Goal: Task Accomplishment & Management: Use online tool/utility

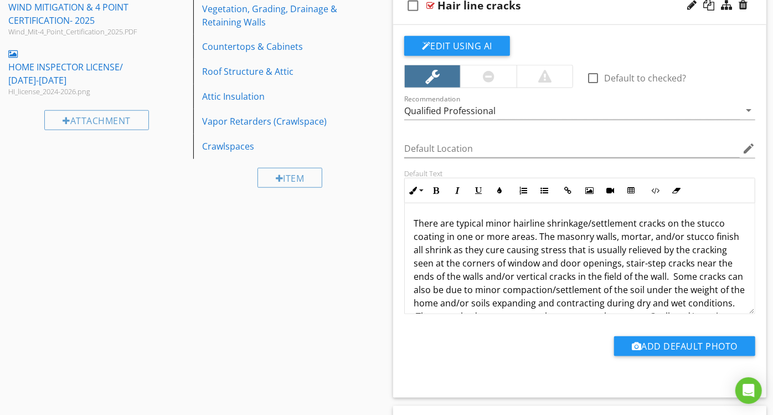
scroll to position [609, 0]
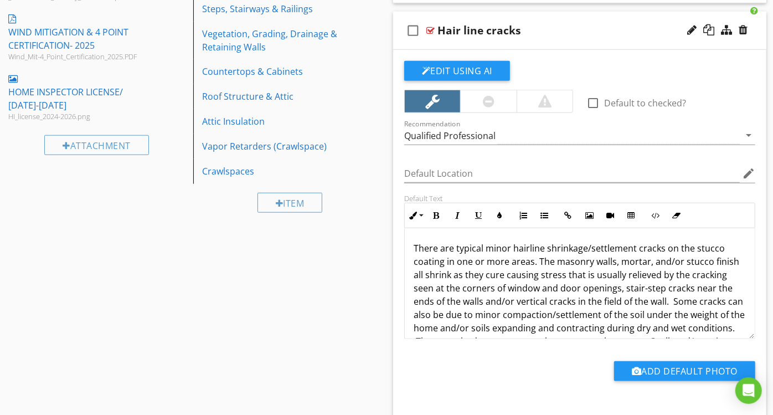
click at [566, 39] on div "check_box_outline_blank Hair line cracks" at bounding box center [579, 31] width 373 height 38
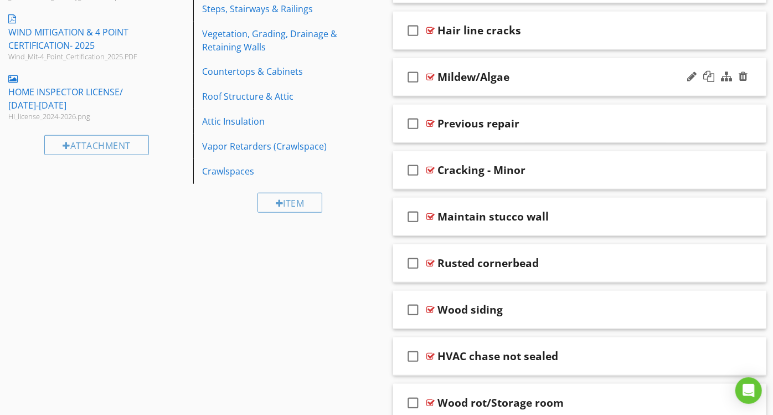
click at [542, 86] on div "check_box_outline_blank Mildew/Algae" at bounding box center [579, 77] width 373 height 38
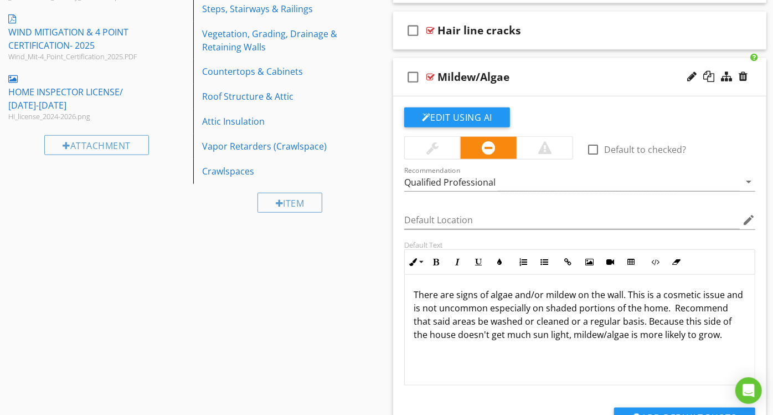
scroll to position [0, 0]
click at [588, 174] on div "Qualified Professional" at bounding box center [571, 182] width 335 height 18
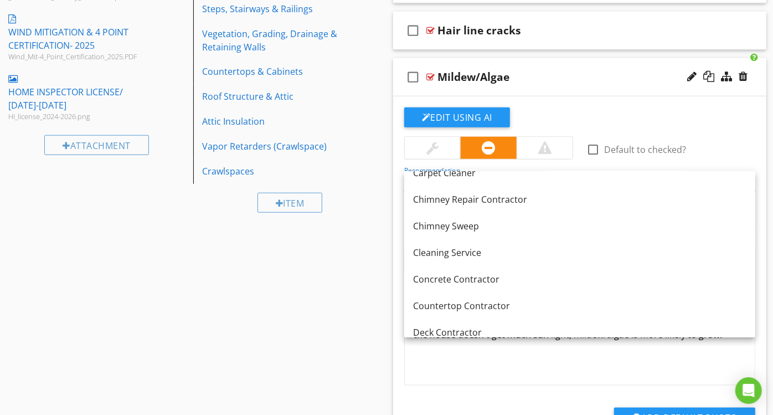
scroll to position [149, 0]
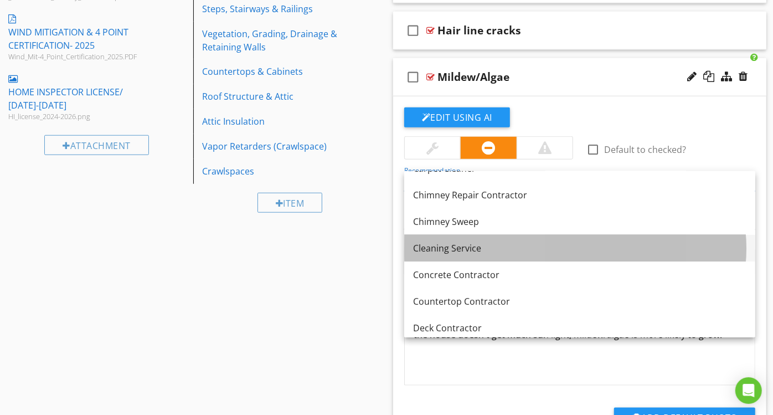
click at [483, 243] on div "Cleaning Service" at bounding box center [579, 247] width 333 height 13
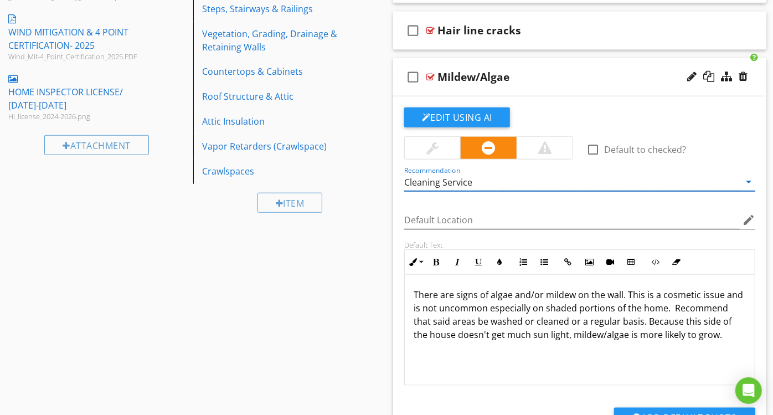
click at [449, 143] on div at bounding box center [432, 148] width 55 height 22
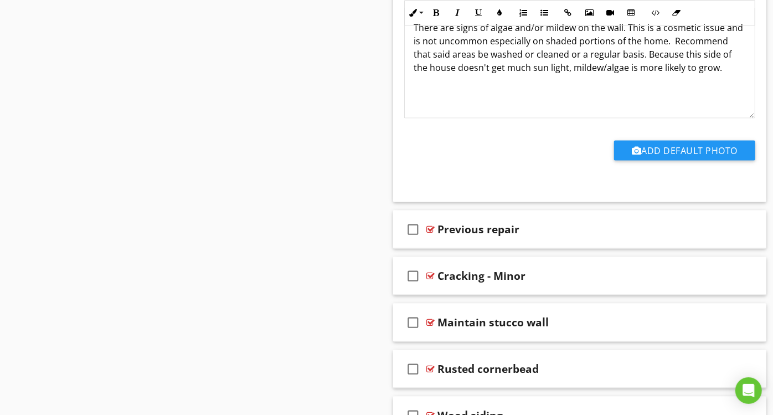
scroll to position [870, 0]
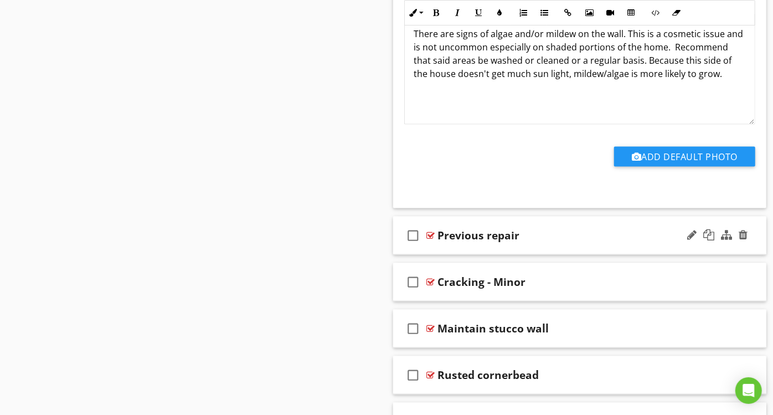
click at [559, 233] on div "Previous repair" at bounding box center [568, 235] width 263 height 13
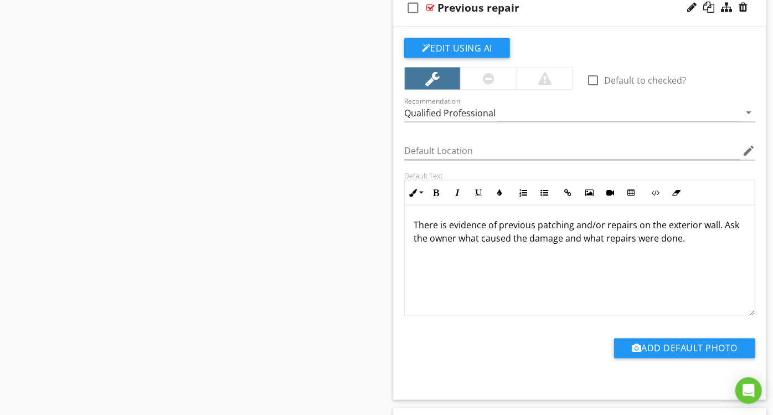
scroll to position [1112, 0]
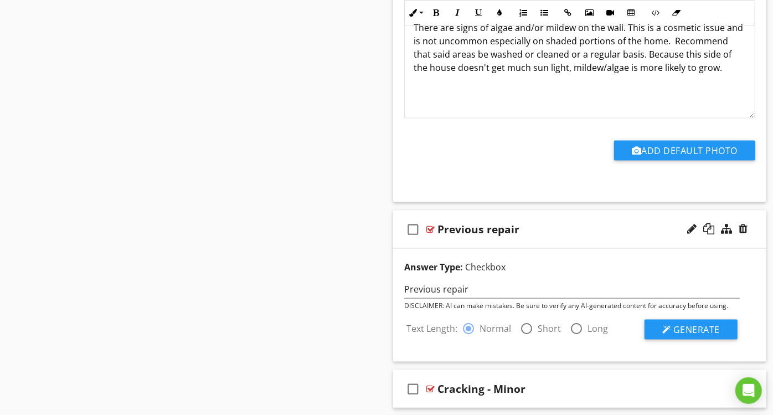
scroll to position [866, 0]
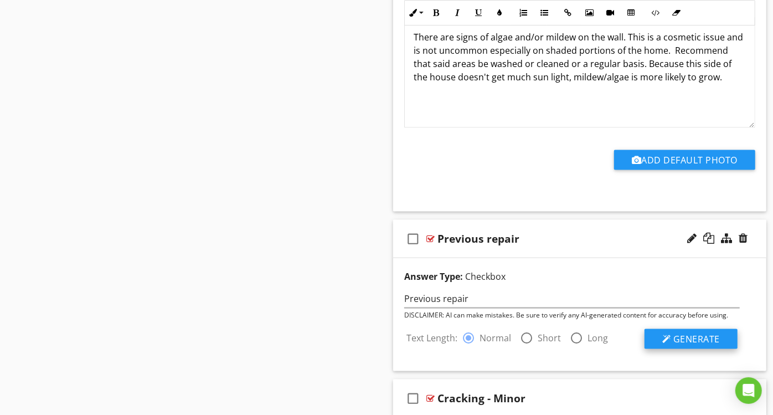
click at [683, 333] on span "Generate" at bounding box center [696, 339] width 46 height 12
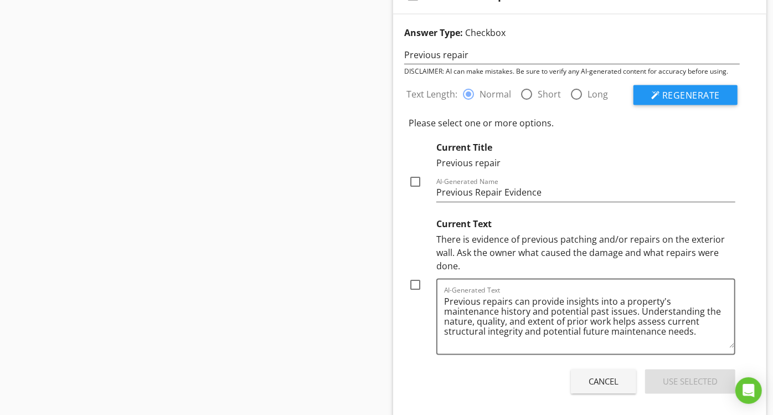
scroll to position [1113, 0]
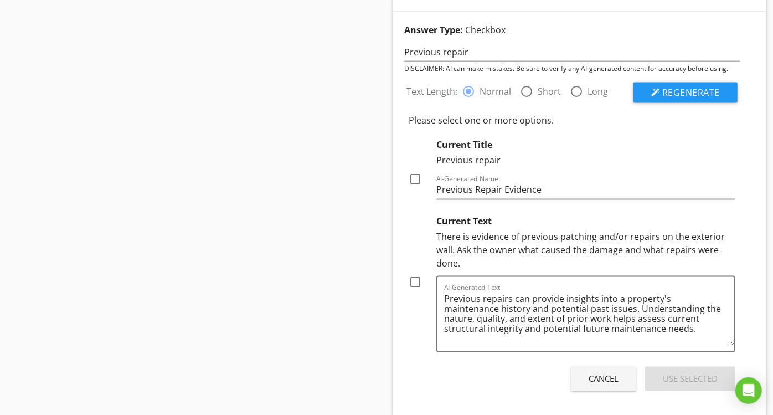
click at [608, 368] on button "Cancel" at bounding box center [603, 378] width 65 height 24
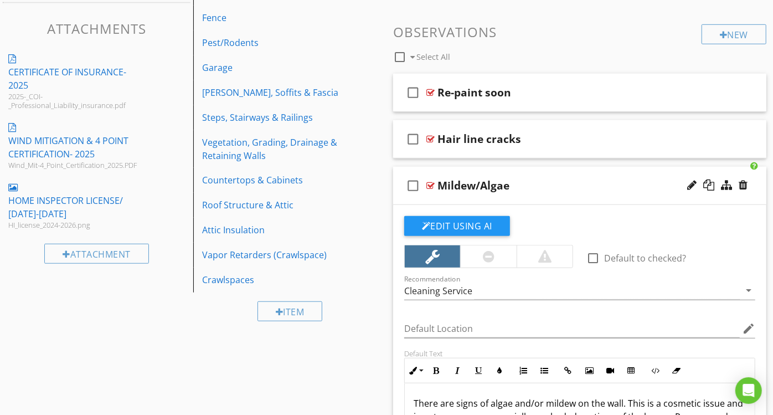
scroll to position [508, 0]
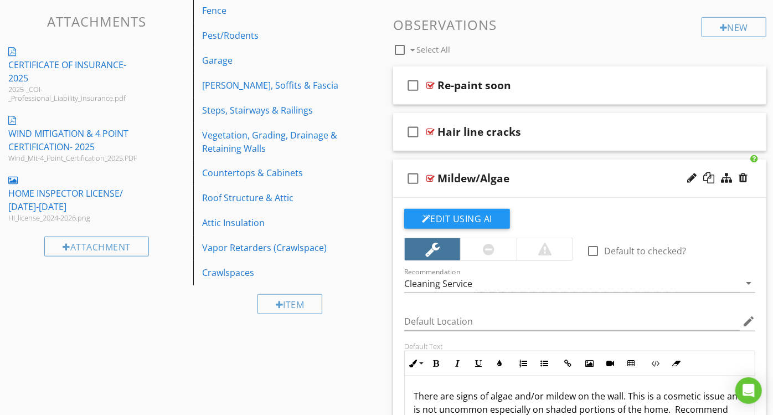
click at [589, 182] on div "Mildew/Algae" at bounding box center [568, 178] width 263 height 13
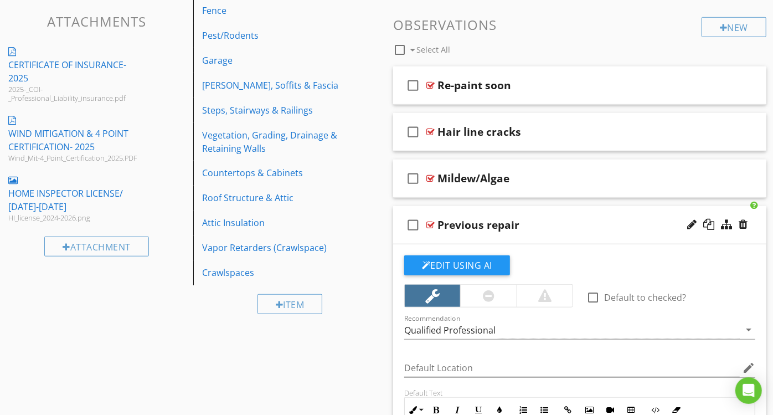
click at [552, 236] on div "check_box_outline_blank Previous repair" at bounding box center [579, 225] width 373 height 38
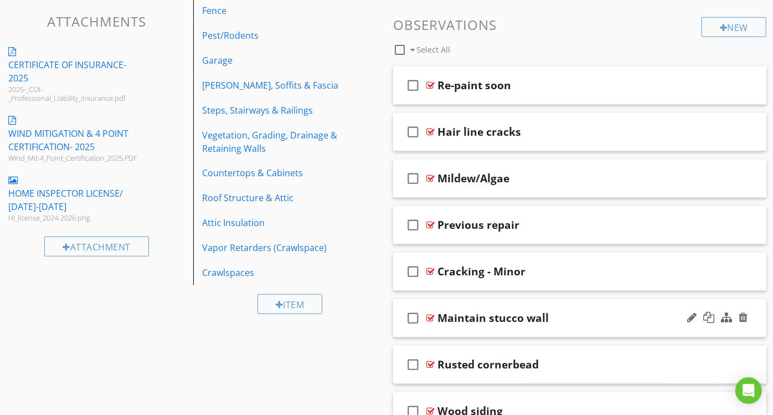
click at [559, 322] on div "Maintain stucco wall" at bounding box center [568, 317] width 263 height 13
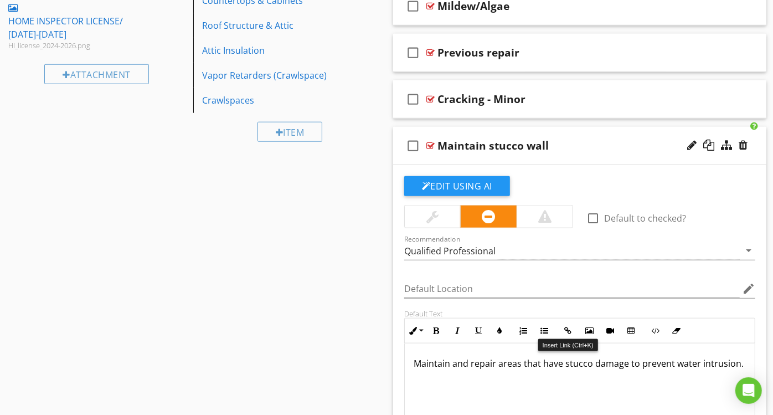
scroll to position [704, 0]
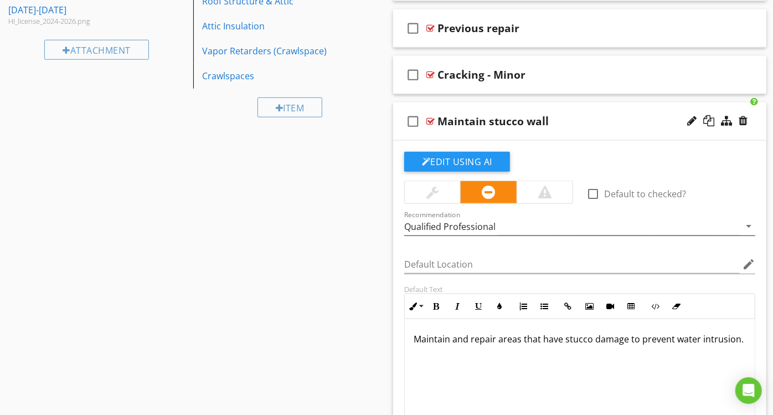
click at [437, 228] on div "Qualified Professional" at bounding box center [449, 226] width 91 height 10
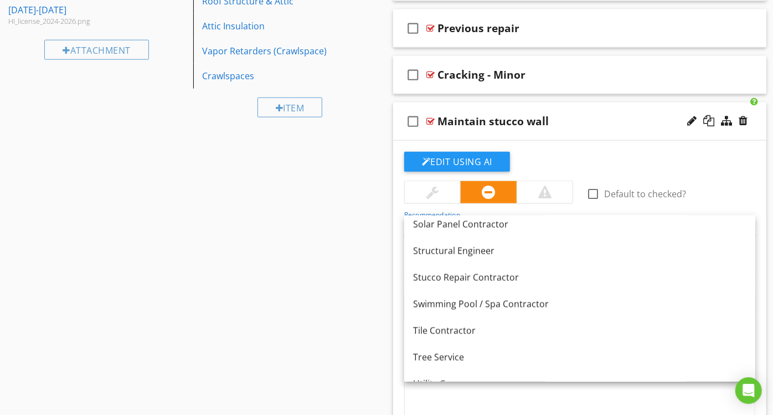
scroll to position [1429, 0]
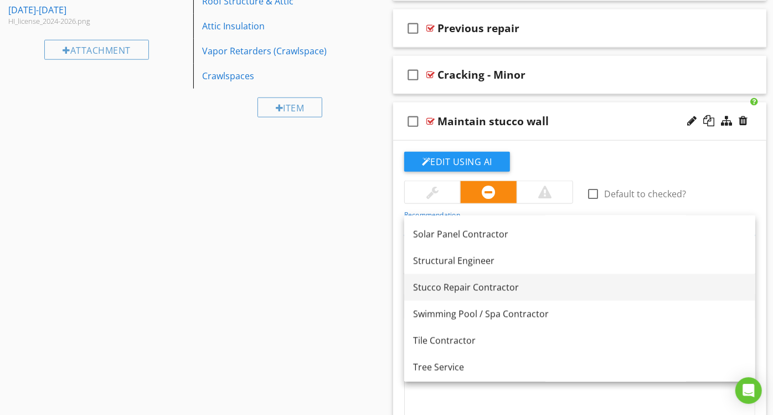
click at [520, 285] on div "Stucco Repair Contractor" at bounding box center [579, 287] width 333 height 13
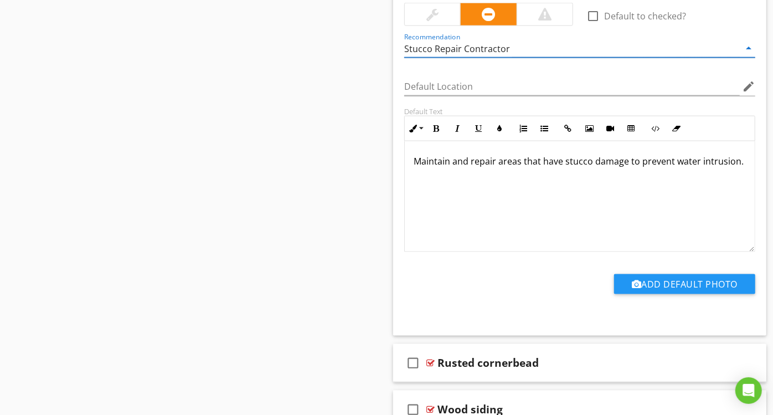
scroll to position [0, 0]
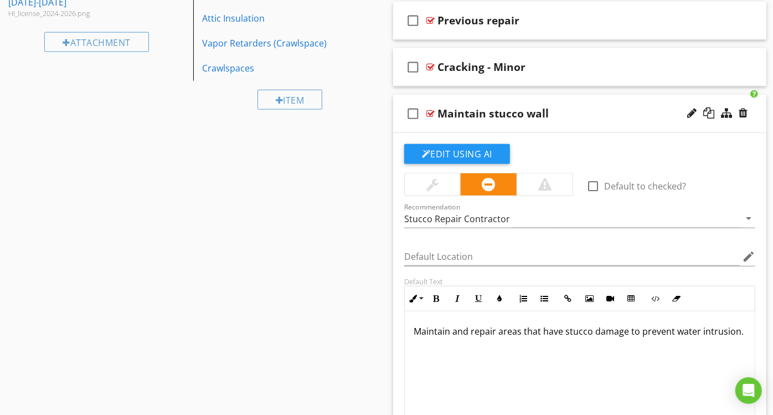
scroll to position [706, 0]
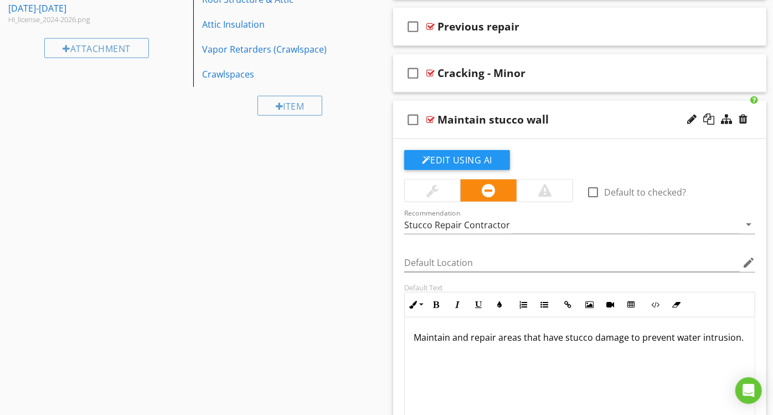
click at [602, 118] on div "Maintain stucco wall" at bounding box center [568, 119] width 263 height 13
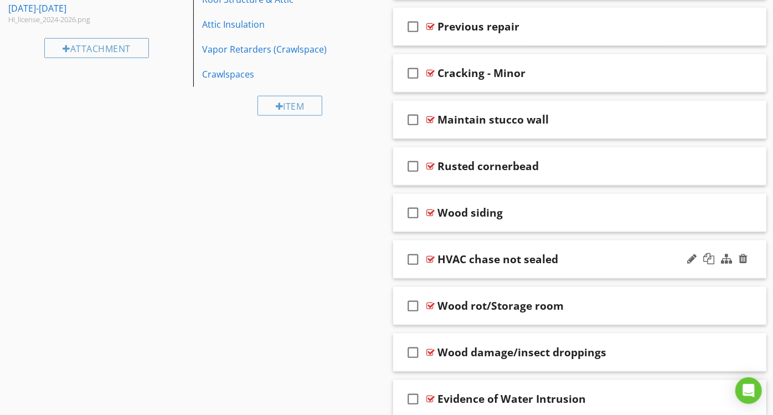
click at [576, 256] on div "HVAC chase not sealed" at bounding box center [568, 258] width 263 height 13
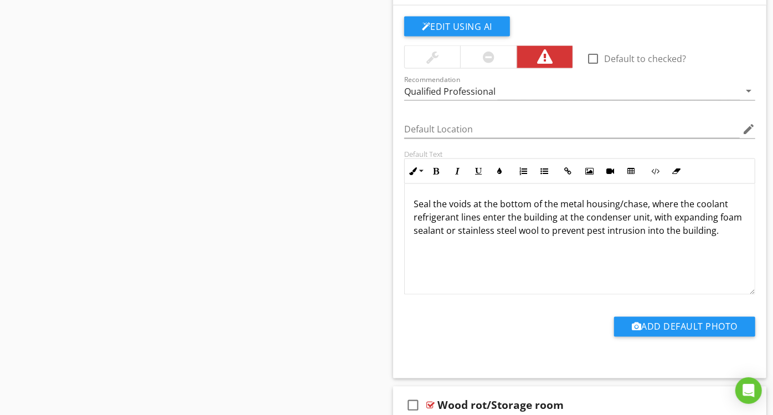
scroll to position [981, 0]
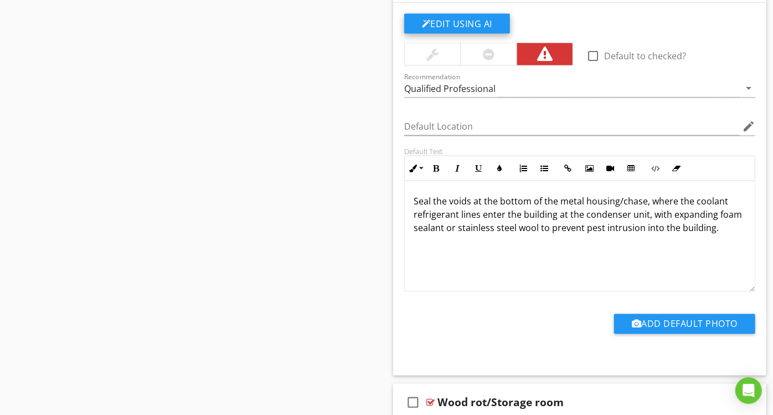
click at [452, 24] on button "Edit Using AI" at bounding box center [457, 24] width 106 height 20
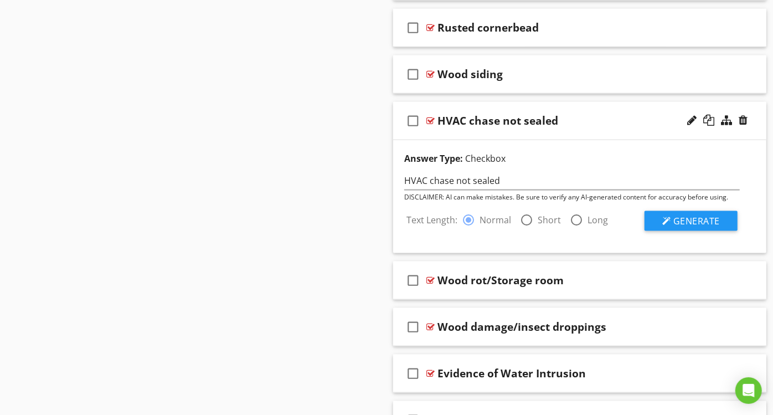
scroll to position [850, 0]
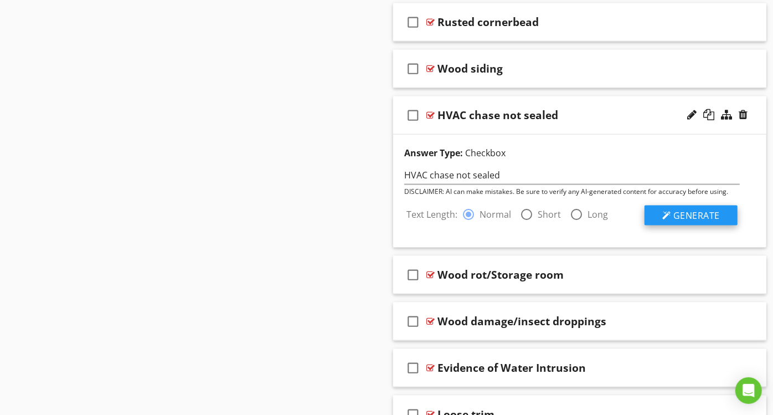
click at [686, 217] on span "Generate" at bounding box center [696, 215] width 46 height 12
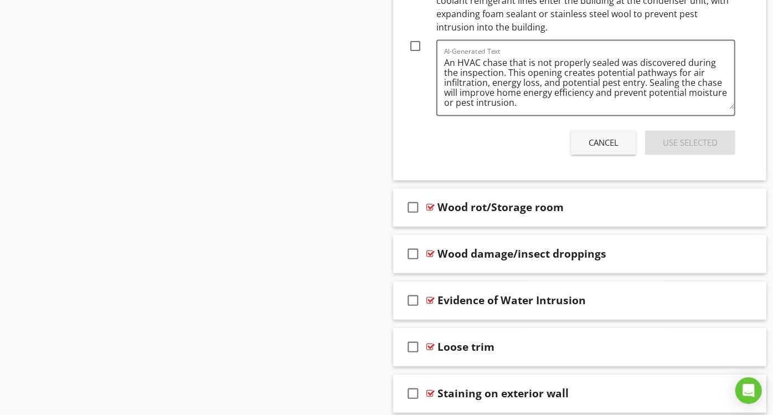
scroll to position [1379, 0]
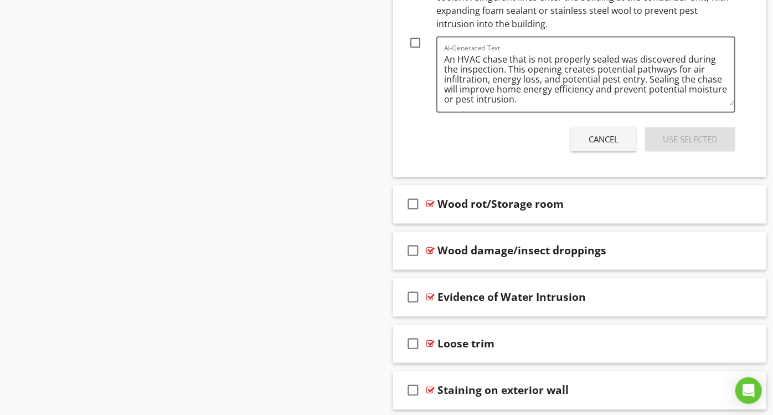
click at [598, 135] on div "Cancel" at bounding box center [603, 139] width 30 height 13
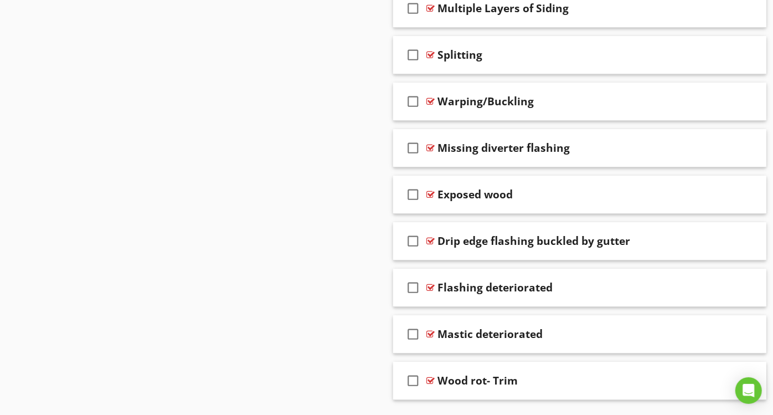
scroll to position [2448, 0]
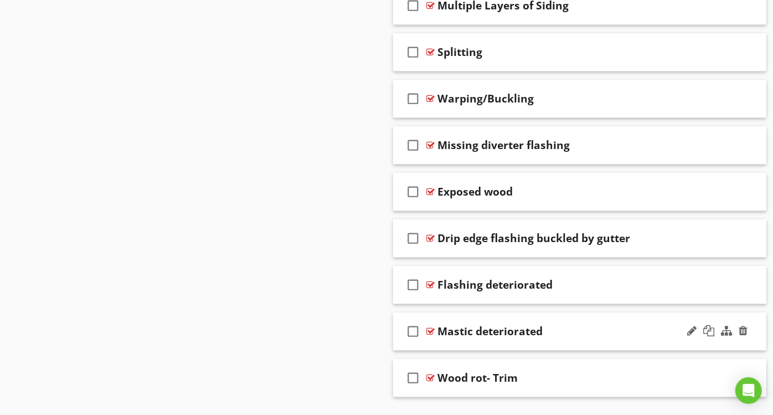
click at [587, 313] on div "check_box_outline_blank Mastic deteriorated" at bounding box center [579, 331] width 373 height 38
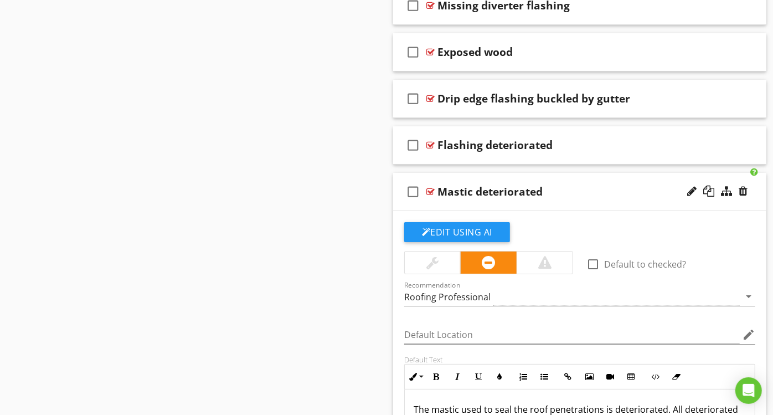
scroll to position [2571, 0]
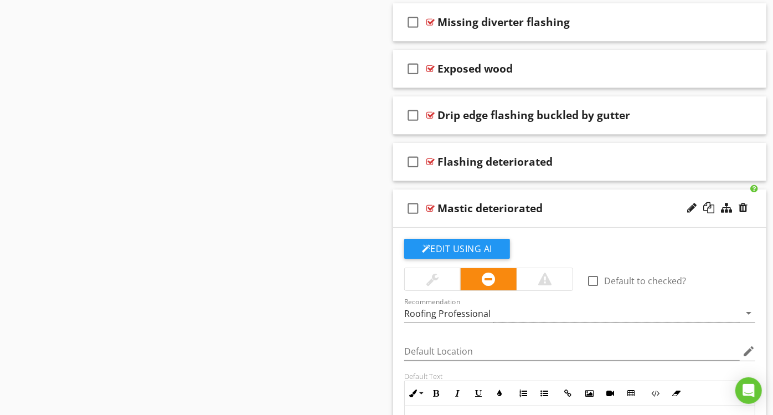
click at [578, 192] on div "check_box_outline_blank Mastic deteriorated" at bounding box center [579, 208] width 373 height 38
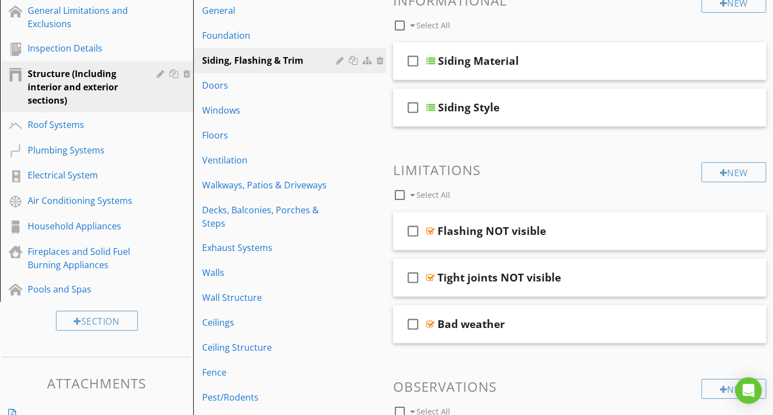
scroll to position [147, 0]
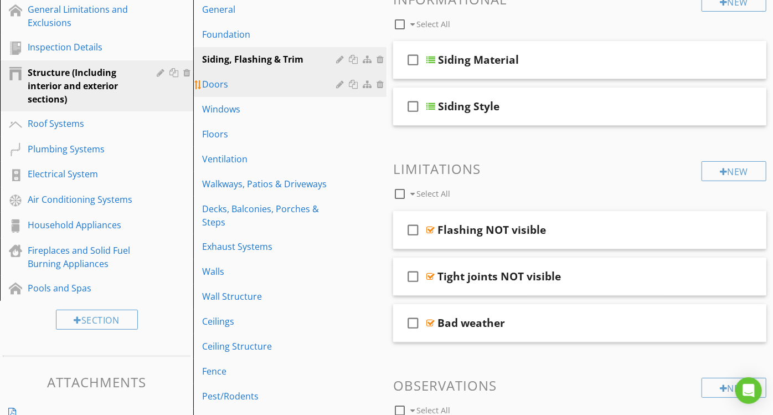
click at [218, 81] on div "Doors" at bounding box center [270, 83] width 137 height 13
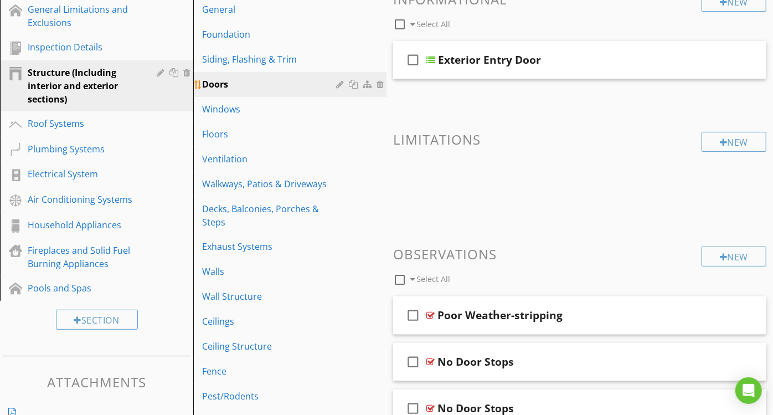
click at [218, 81] on div "Doors" at bounding box center [270, 83] width 137 height 13
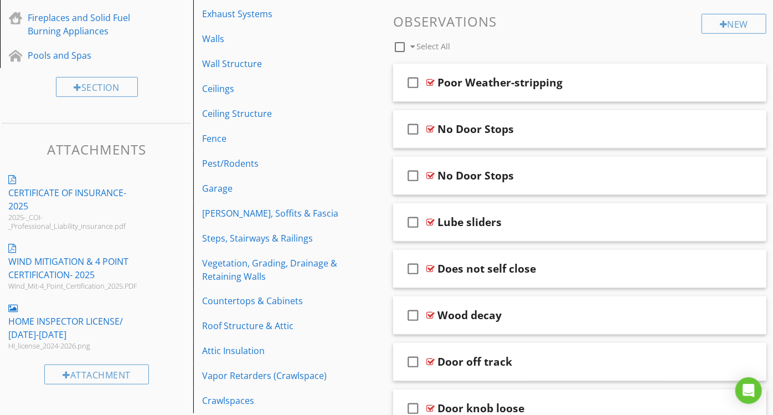
scroll to position [405, 0]
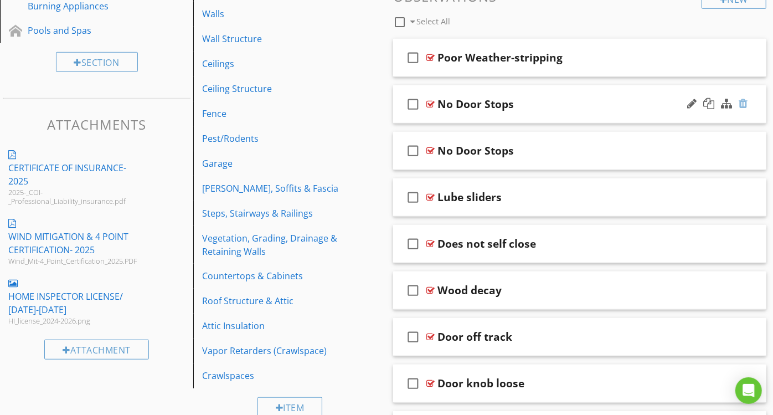
click at [741, 100] on div at bounding box center [742, 103] width 9 height 11
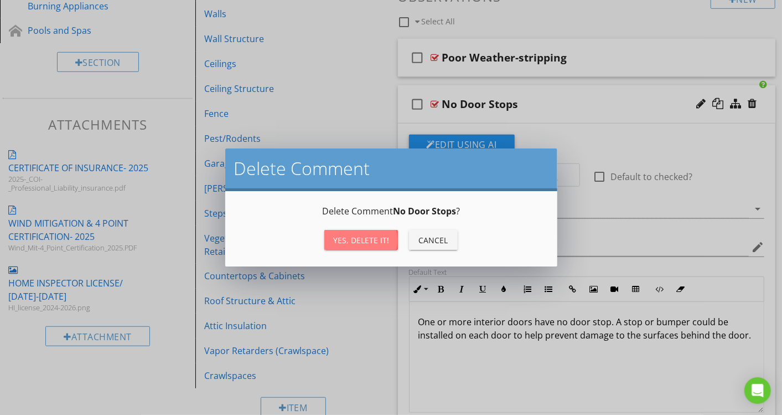
click at [340, 246] on button "Yes, Delete it!" at bounding box center [361, 240] width 74 height 20
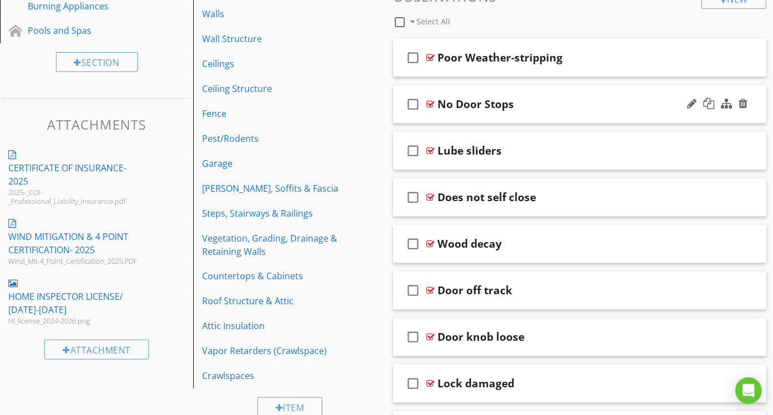
click at [485, 106] on div "No Door Stops" at bounding box center [475, 103] width 76 height 13
click at [609, 113] on div "No Door Stops" at bounding box center [568, 105] width 263 height 18
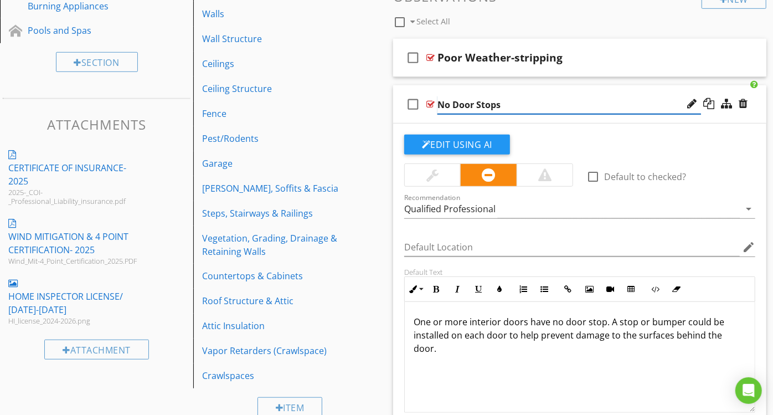
type input "No DoorStops"
click at [452, 172] on div at bounding box center [432, 175] width 55 height 22
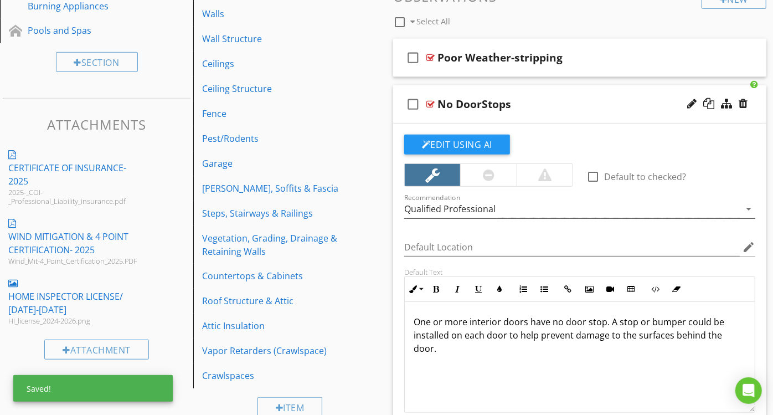
click at [469, 213] on div "Qualified Professional" at bounding box center [449, 209] width 91 height 10
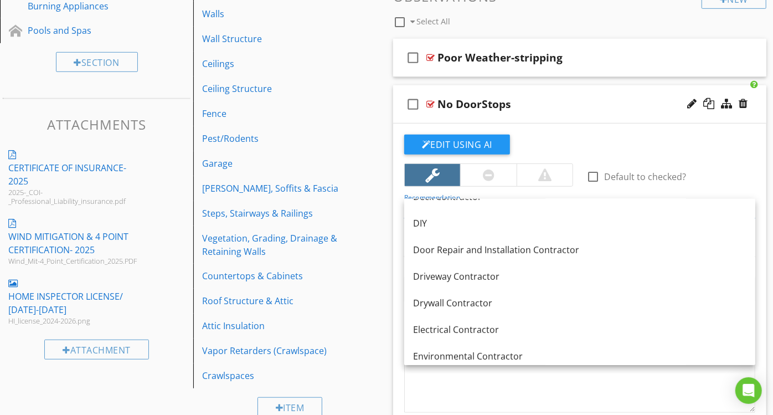
scroll to position [295, 0]
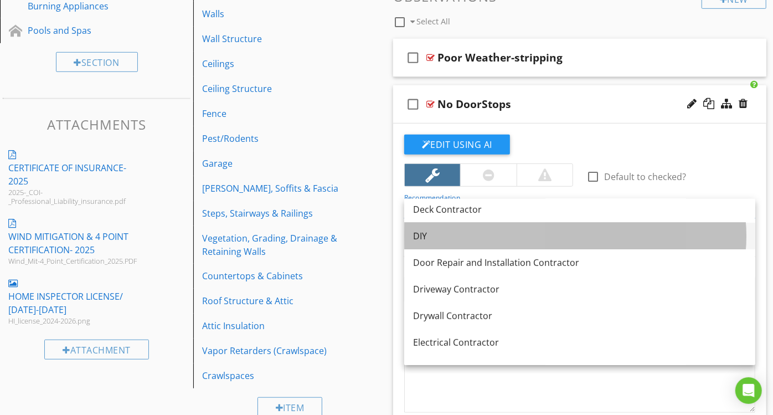
click at [461, 229] on div "DIY" at bounding box center [579, 235] width 333 height 13
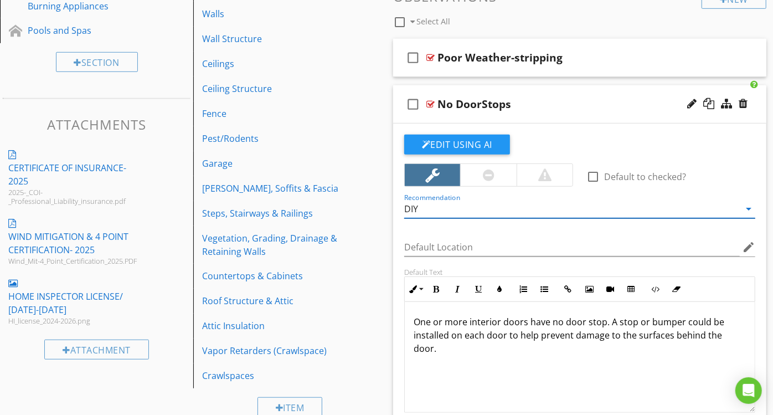
click at [751, 208] on icon "arrow_drop_down" at bounding box center [748, 208] width 13 height 13
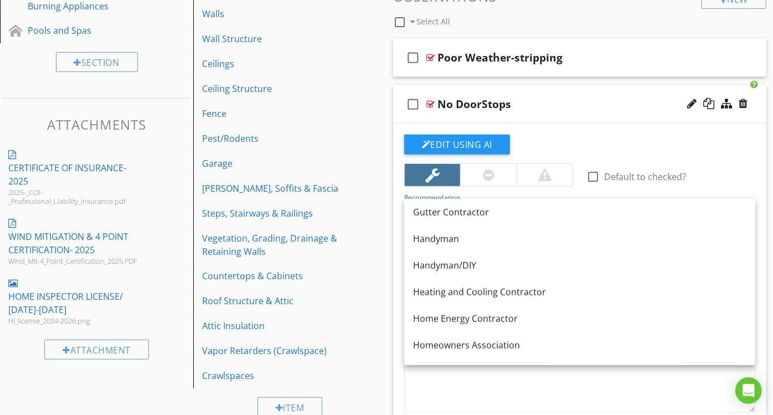
scroll to position [710, 0]
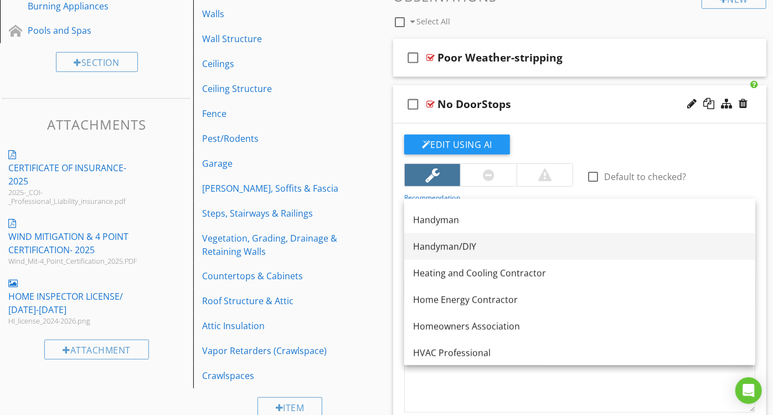
click at [474, 245] on div "Handyman/DIY" at bounding box center [579, 246] width 333 height 13
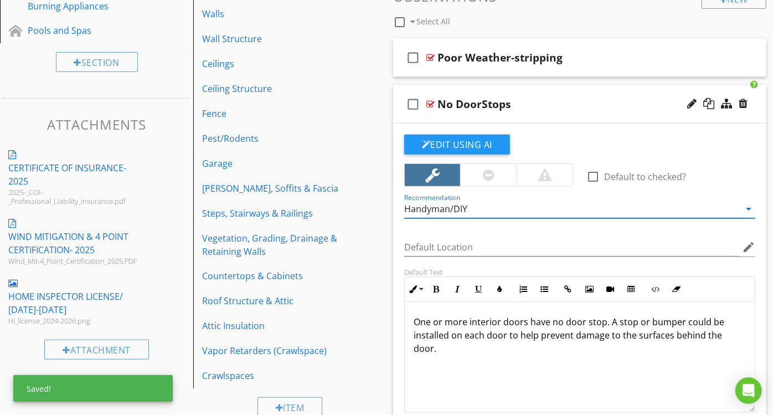
click at [690, 366] on div "One or more interior doors have no door stop. A stop or bumper could be install…" at bounding box center [580, 357] width 350 height 111
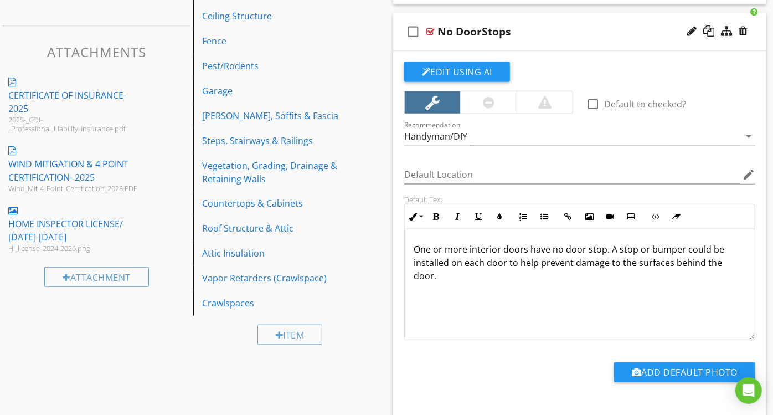
scroll to position [472, 0]
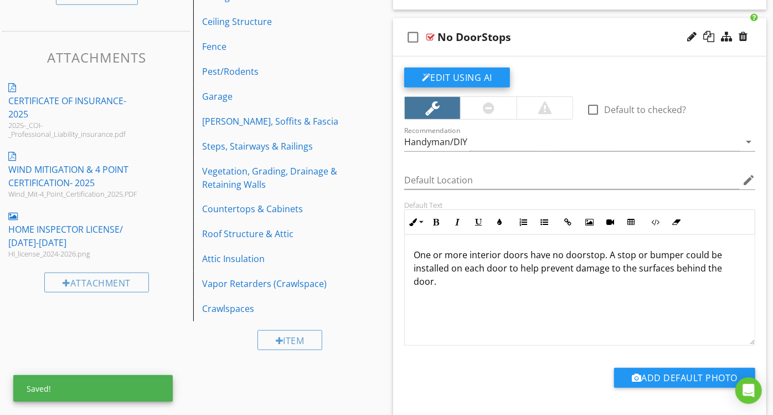
click at [455, 69] on button "Edit Using AI" at bounding box center [457, 78] width 106 height 20
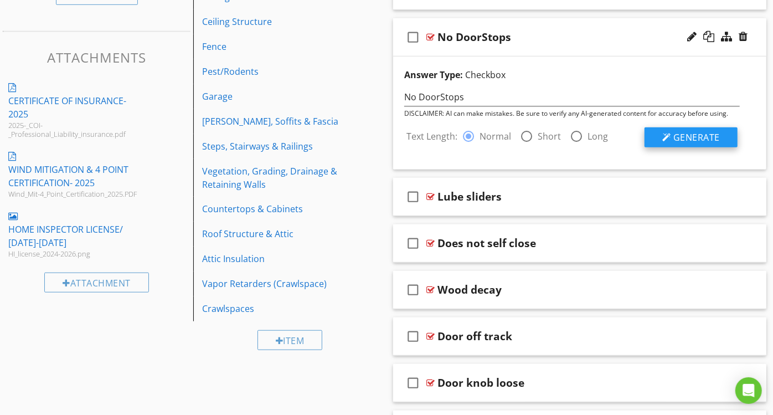
click at [693, 135] on span "Generate" at bounding box center [696, 137] width 46 height 12
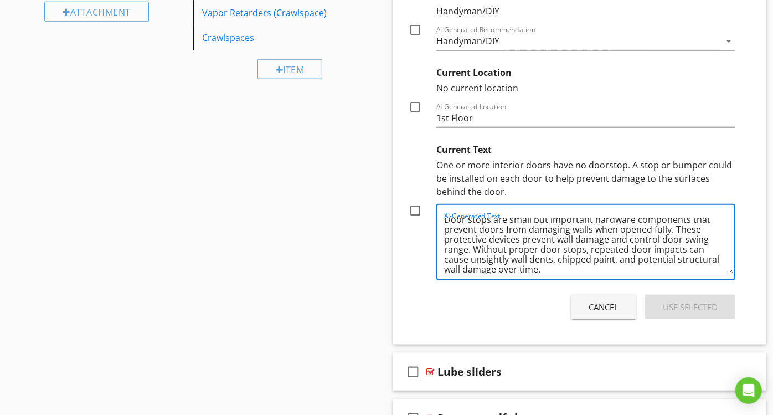
scroll to position [12, 0]
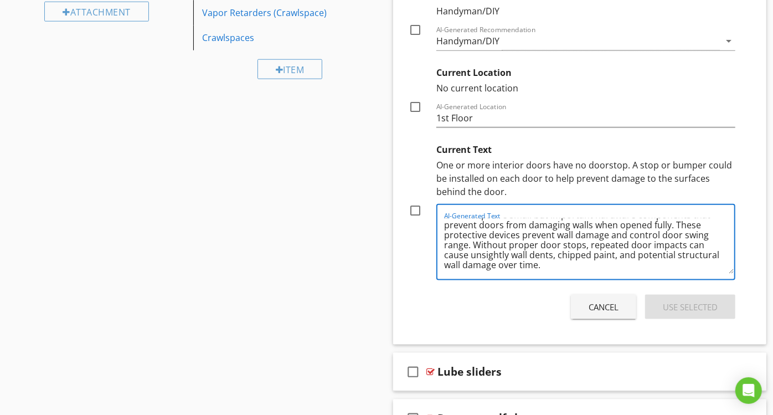
click at [414, 201] on div at bounding box center [415, 210] width 19 height 19
checkbox input "true"
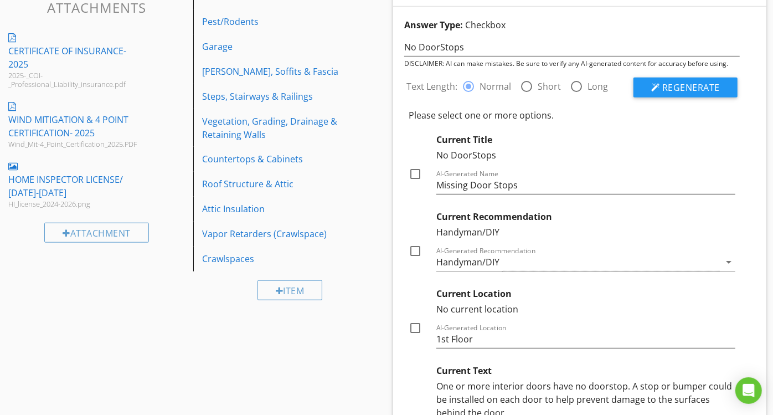
scroll to position [516, 0]
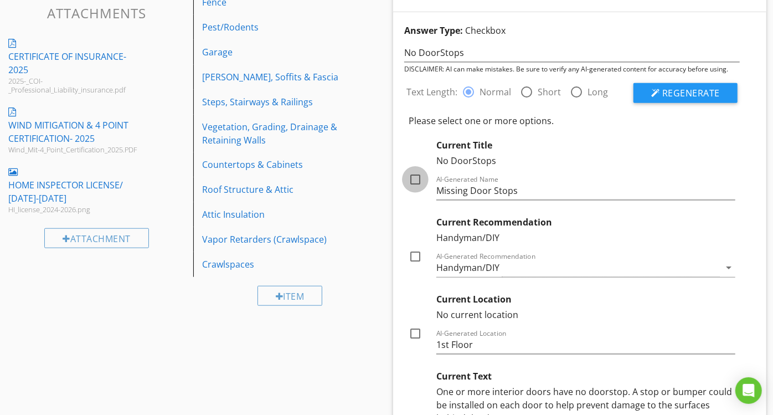
click at [414, 178] on div at bounding box center [415, 179] width 19 height 19
checkbox input "true"
click at [418, 256] on div at bounding box center [415, 256] width 19 height 19
checkbox input "true"
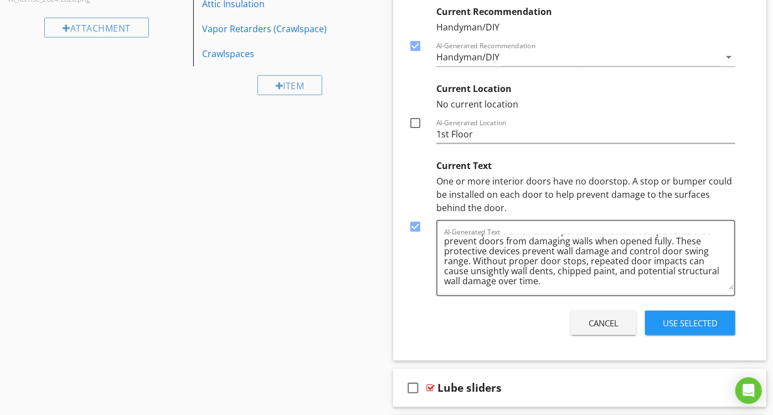
scroll to position [732, 0]
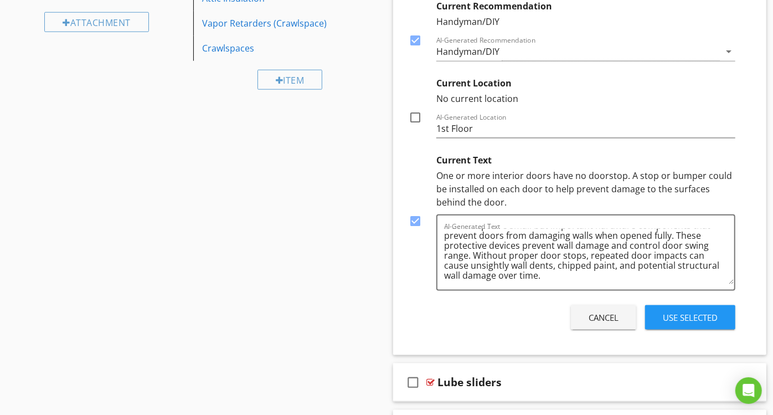
click at [696, 319] on div "Use Selected" at bounding box center [690, 317] width 55 height 13
